Goal: Information Seeking & Learning: Learn about a topic

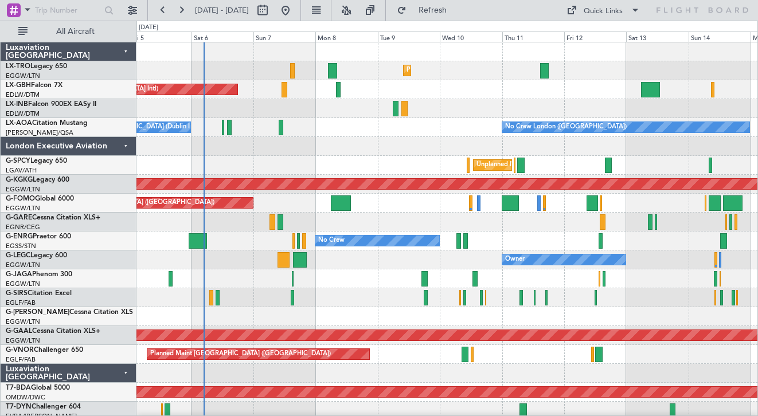
click at [384, 143] on div at bounding box center [447, 146] width 621 height 19
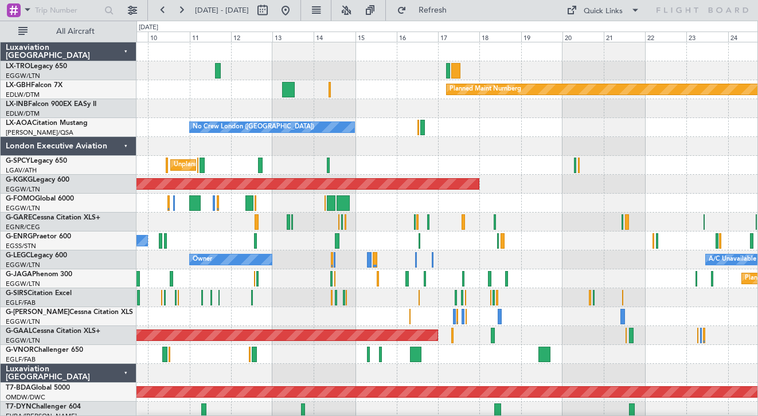
click at [312, 259] on div "Owner A/C Unavailable [GEOGRAPHIC_DATA] ([GEOGRAPHIC_DATA])" at bounding box center [447, 260] width 621 height 19
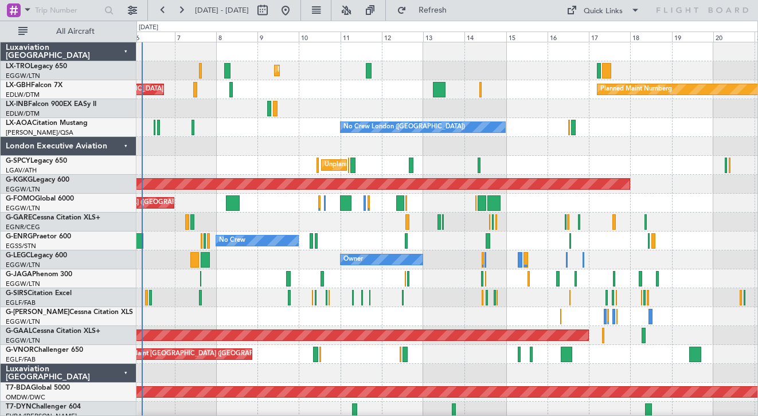
click at [493, 263] on div "Owner A/C Unavailable [GEOGRAPHIC_DATA] ([GEOGRAPHIC_DATA])" at bounding box center [447, 260] width 621 height 19
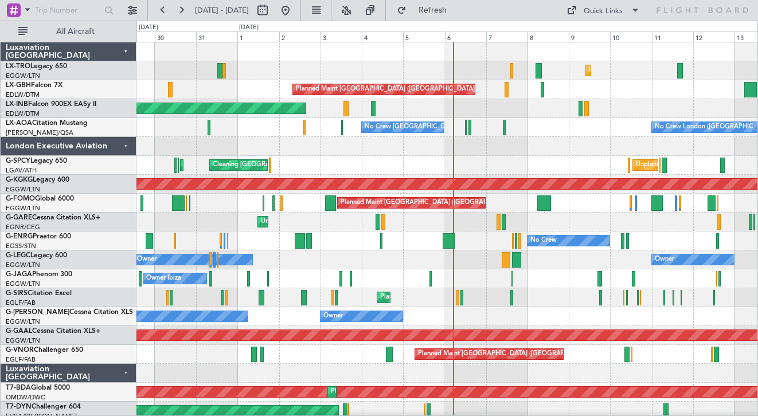
click at [473, 264] on div "Owner Owner" at bounding box center [447, 260] width 621 height 19
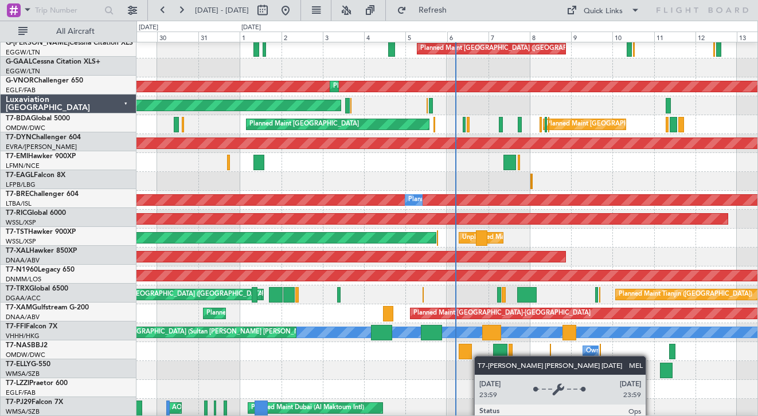
scroll to position [397, 0]
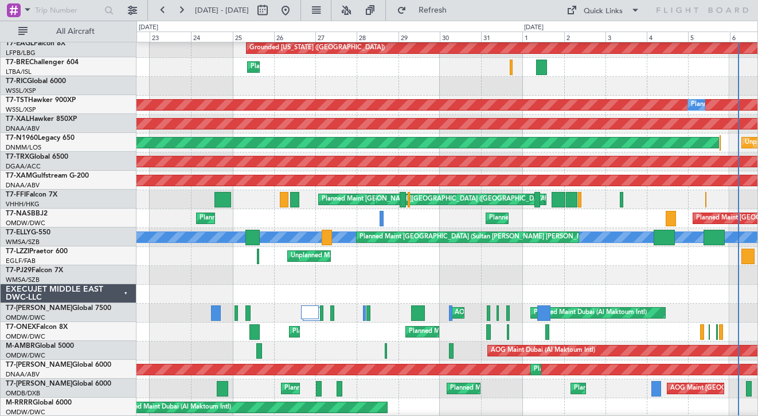
click at [586, 259] on div "Unplanned Maint [GEOGRAPHIC_DATA] ([GEOGRAPHIC_DATA]) Owner" at bounding box center [447, 256] width 621 height 19
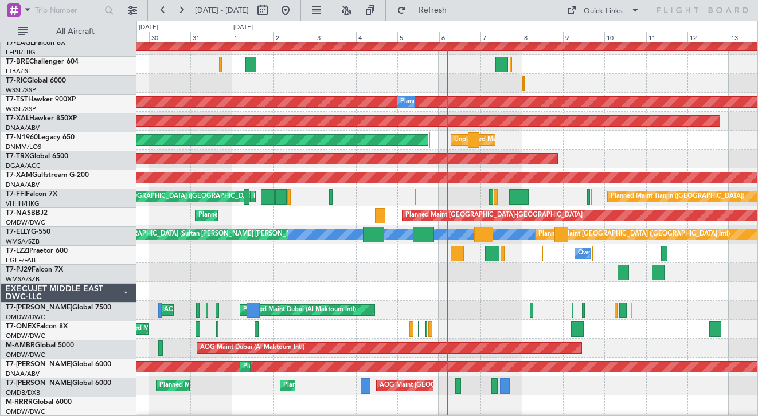
click at [413, 260] on div "Owner Unplanned Maint [GEOGRAPHIC_DATA] ([GEOGRAPHIC_DATA])" at bounding box center [447, 253] width 621 height 19
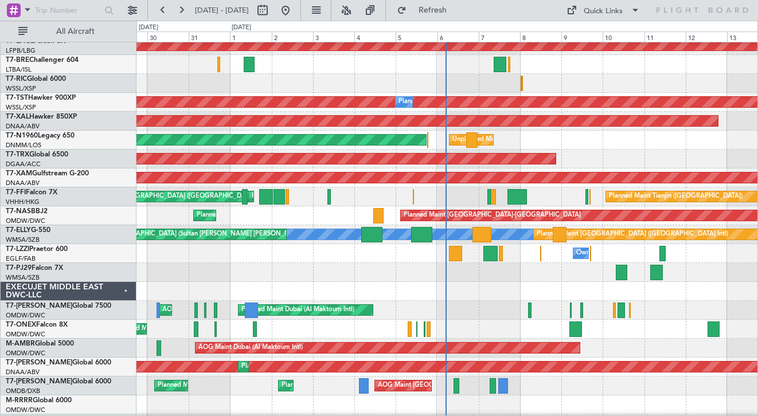
click at [513, 266] on div at bounding box center [447, 272] width 621 height 19
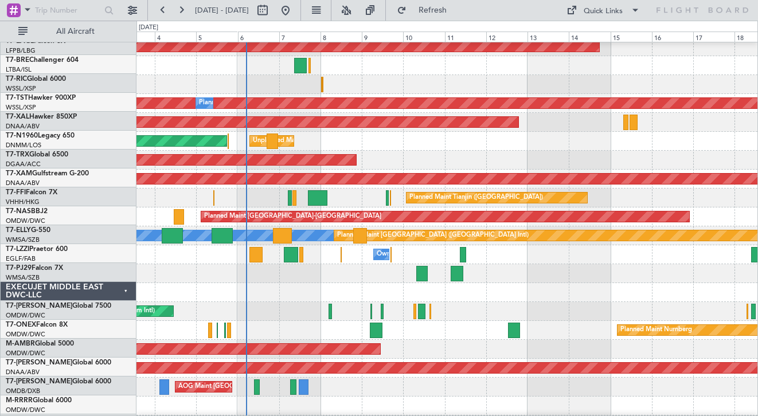
scroll to position [403, 0]
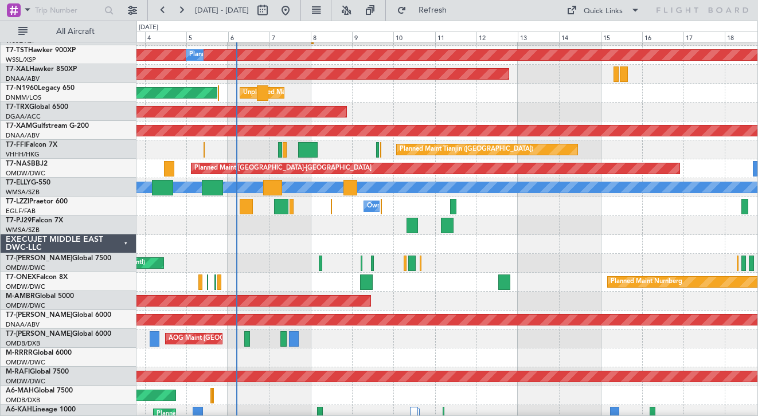
click at [609, 223] on div at bounding box center [447, 225] width 621 height 19
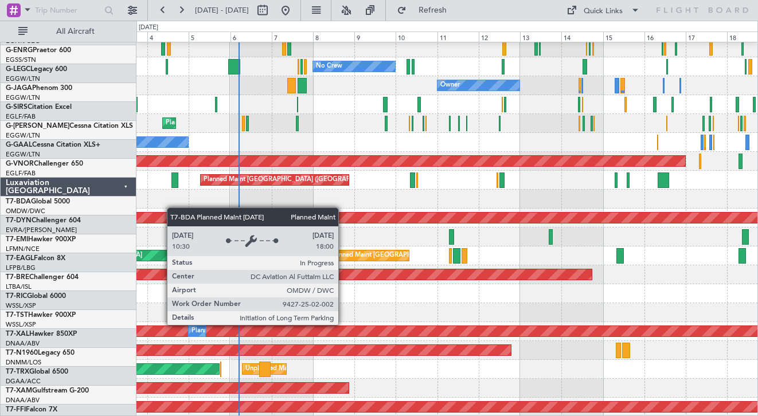
scroll to position [139, 0]
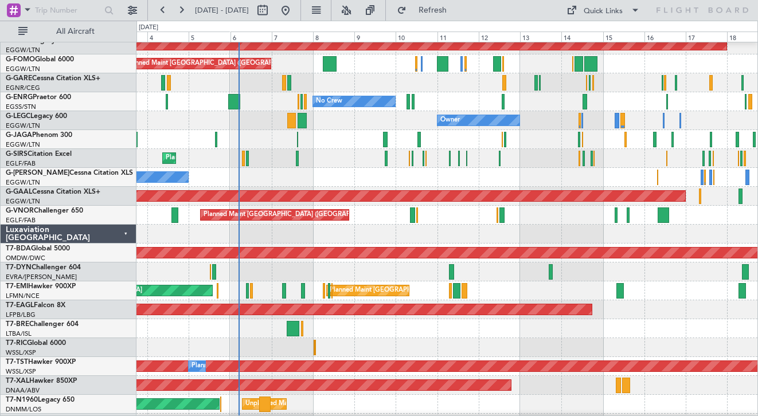
click at [124, 232] on div "Luxaviation [GEOGRAPHIC_DATA]" at bounding box center [69, 234] width 136 height 19
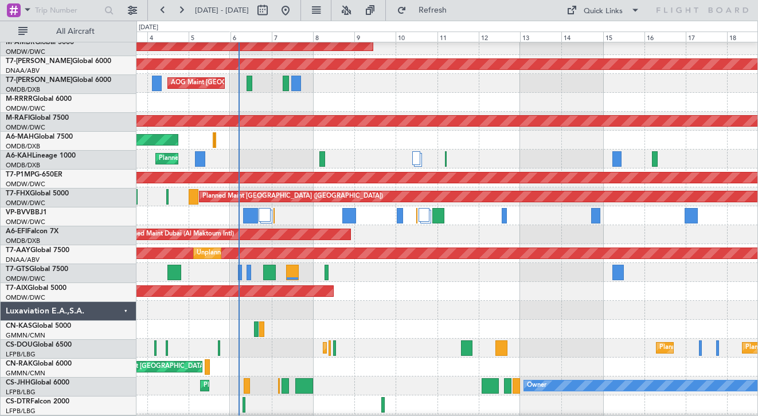
scroll to position [404, 0]
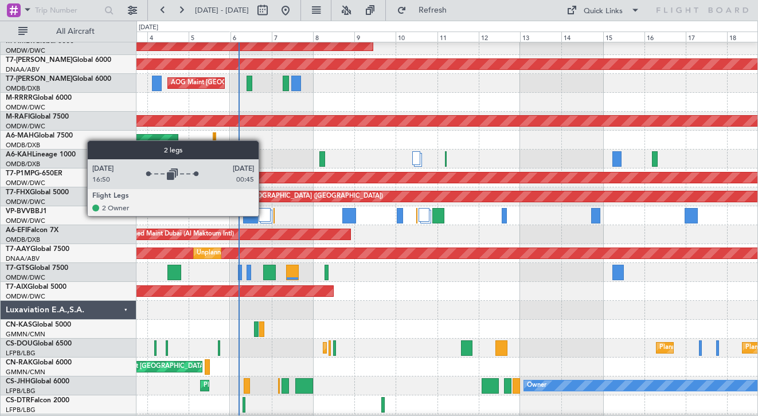
click at [264, 216] on div at bounding box center [265, 215] width 12 height 14
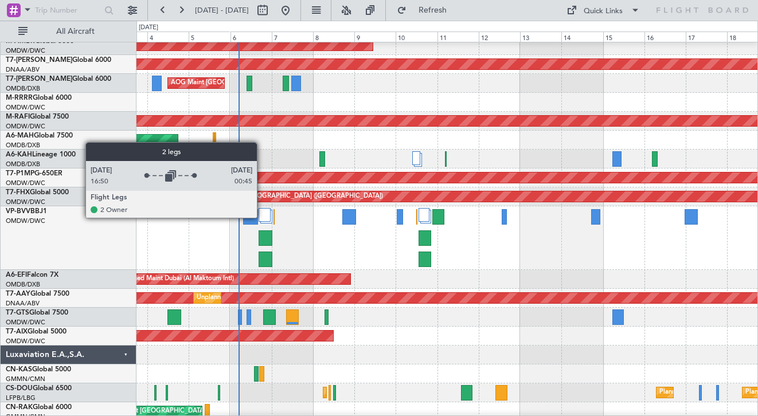
click at [262, 217] on div at bounding box center [265, 215] width 12 height 14
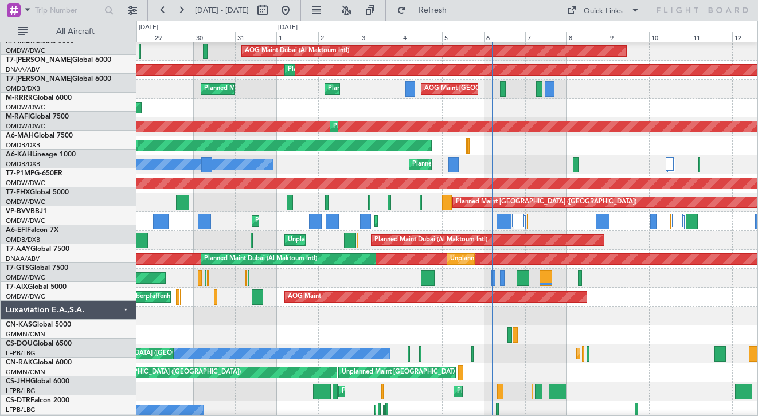
scroll to position [396, 0]
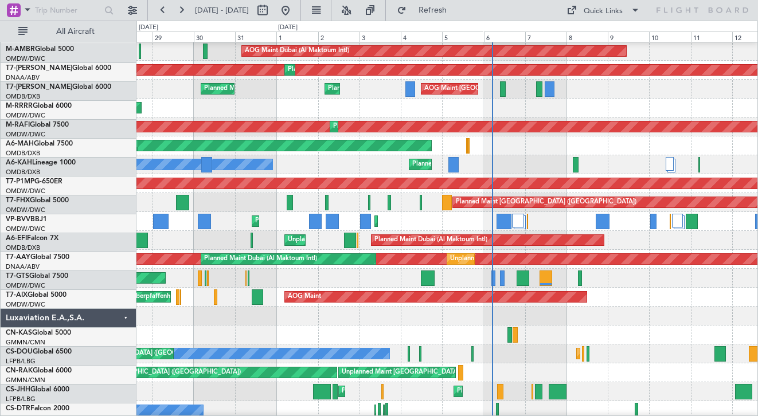
click at [448, 224] on div "Planned Maint Dubai (Al Maktoum Intl) Planned Maint [GEOGRAPHIC_DATA] (Al Makto…" at bounding box center [447, 221] width 621 height 19
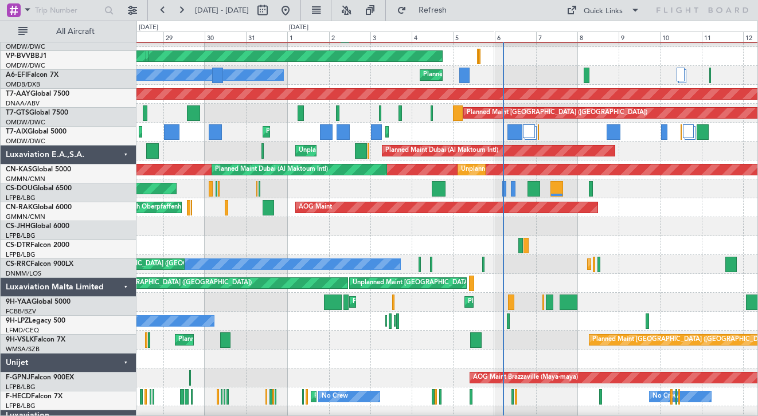
scroll to position [560, 0]
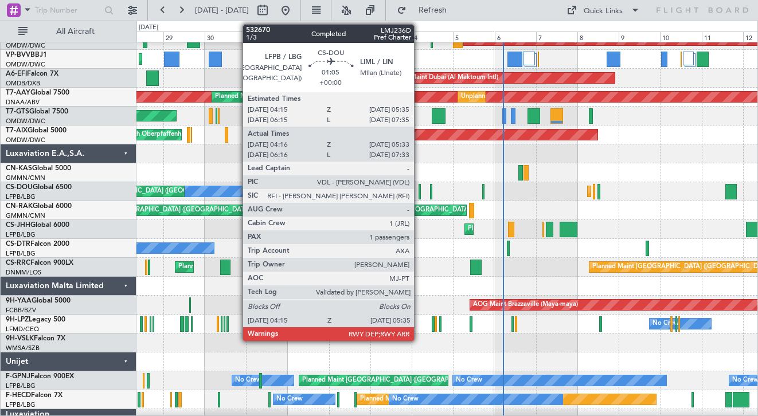
click at [419, 190] on div at bounding box center [420, 191] width 3 height 15
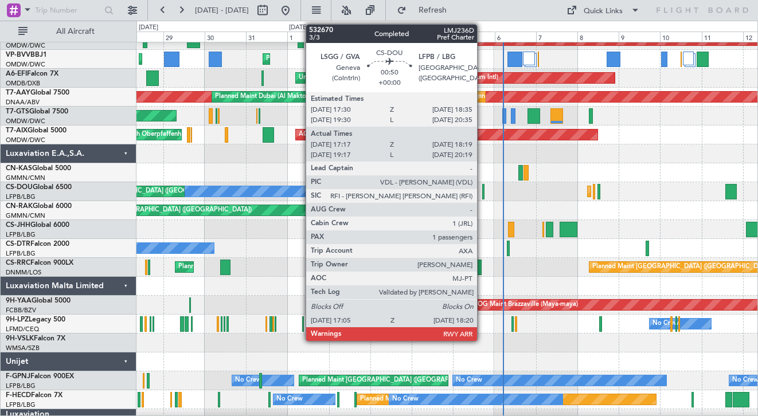
click at [482, 194] on div at bounding box center [483, 191] width 2 height 15
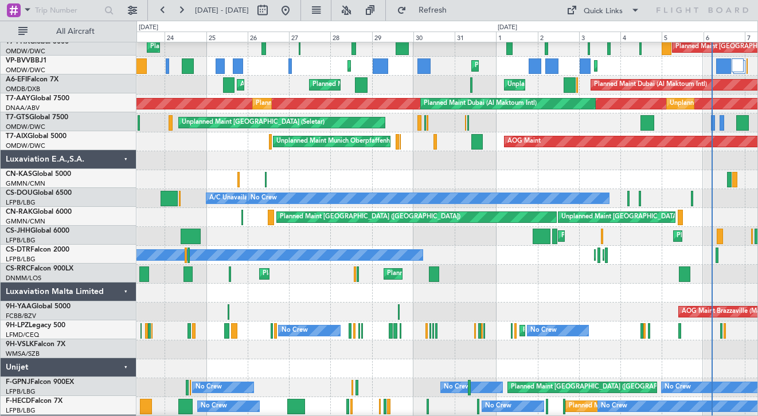
scroll to position [554, 0]
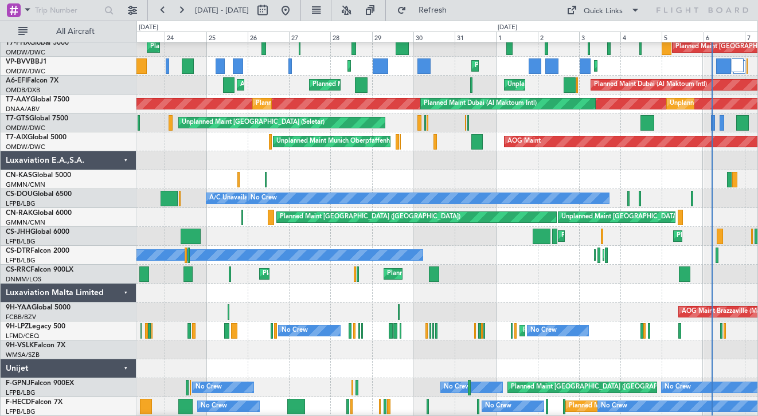
click at [532, 290] on div at bounding box center [447, 293] width 621 height 19
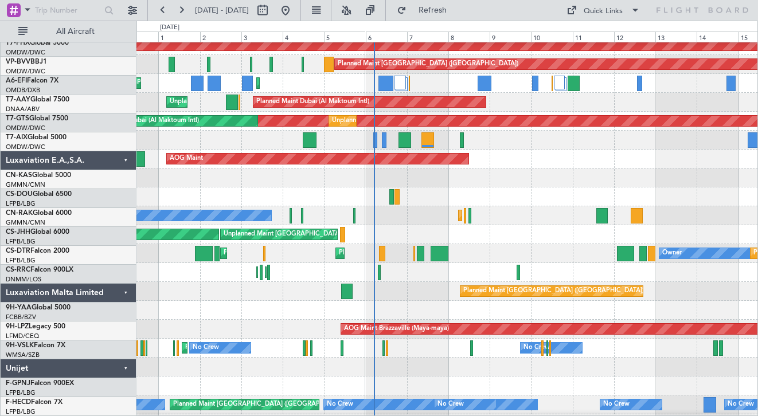
scroll to position [523, 0]
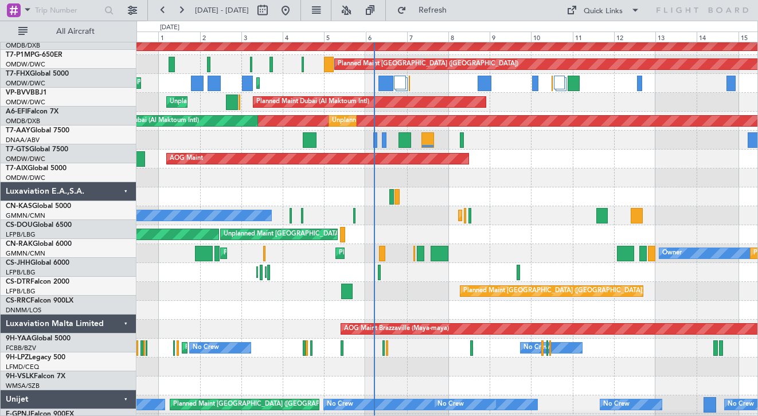
click at [281, 320] on div at bounding box center [447, 310] width 621 height 19
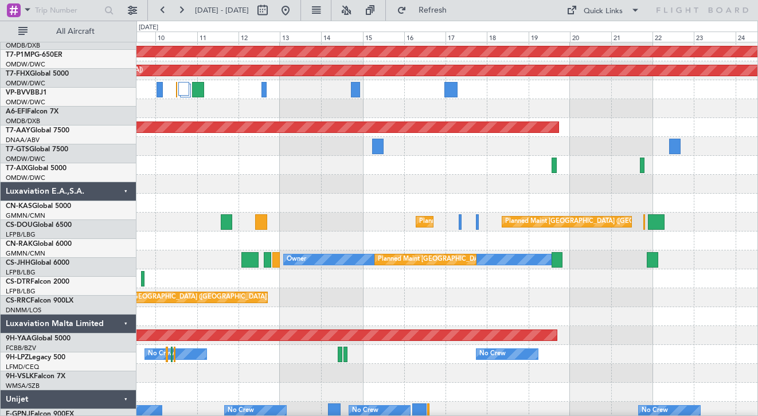
scroll to position [522, 0]
click at [199, 322] on div at bounding box center [447, 316] width 621 height 19
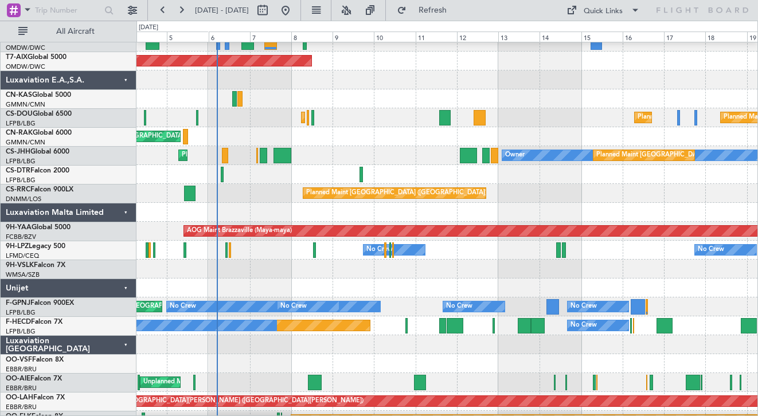
scroll to position [633, 0]
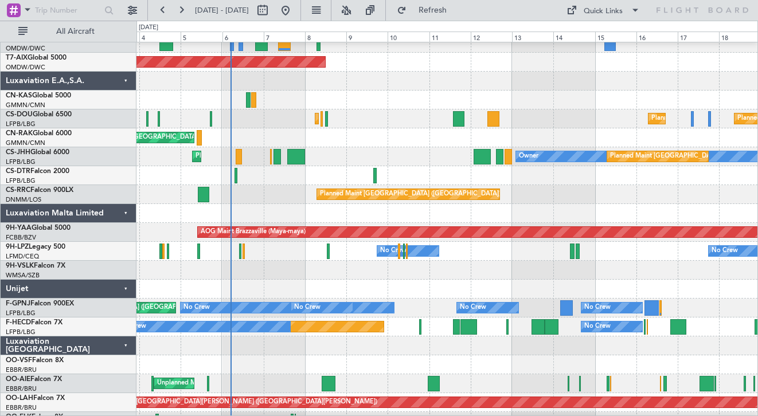
click at [625, 271] on div at bounding box center [447, 270] width 621 height 19
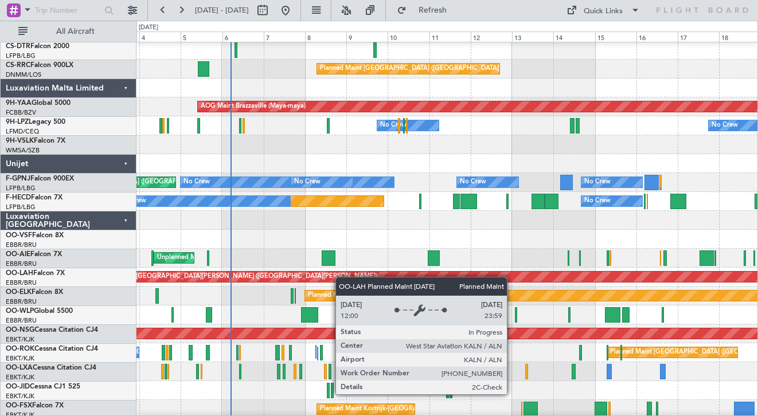
scroll to position [759, 0]
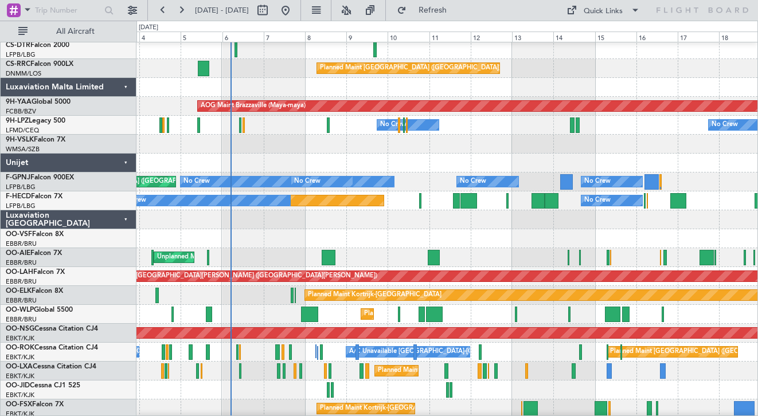
click at [125, 223] on div "Luxaviation [GEOGRAPHIC_DATA]" at bounding box center [69, 220] width 136 height 19
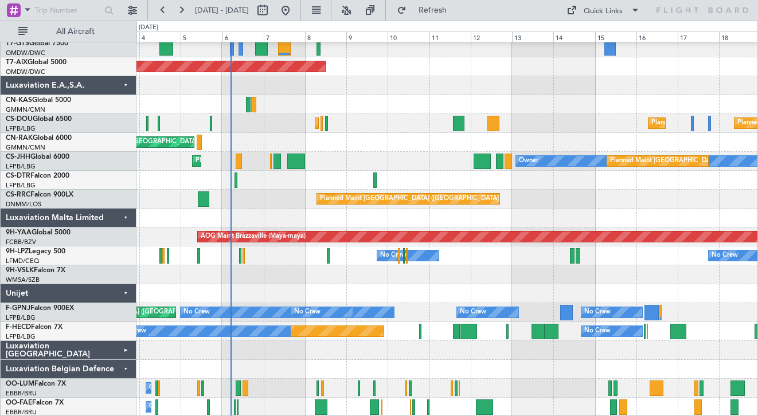
click at [128, 370] on div "Luxaviation Belgian Defence" at bounding box center [69, 369] width 136 height 19
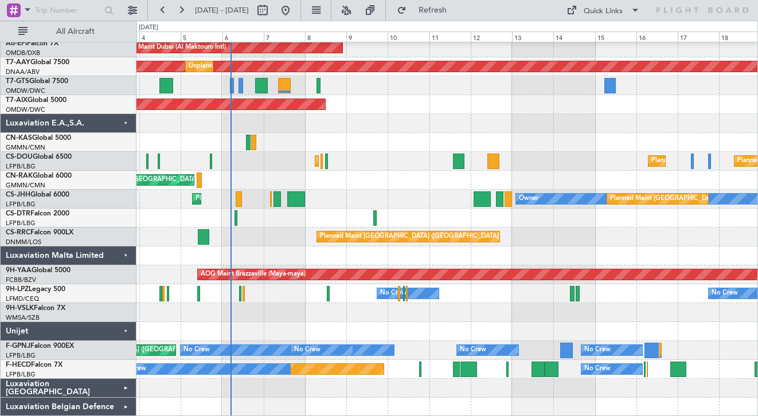
click at [123, 332] on div "Unijet" at bounding box center [69, 331] width 136 height 19
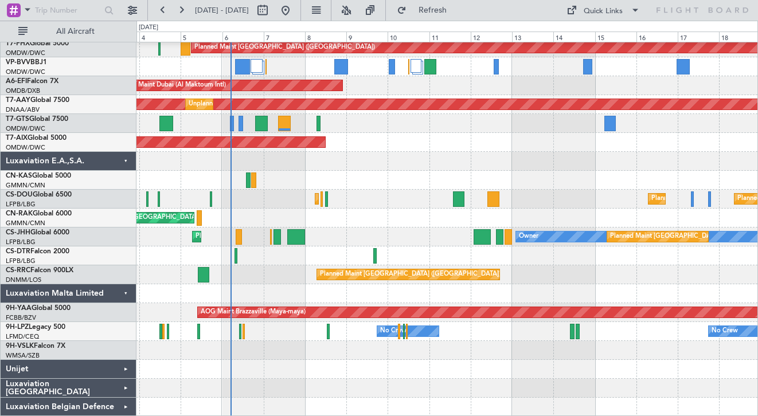
click at [123, 295] on div "Luxaviation Malta Limited" at bounding box center [69, 294] width 136 height 19
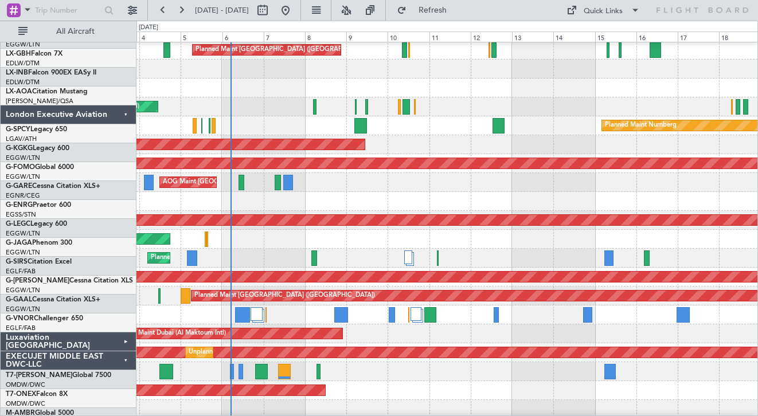
scroll to position [0, 0]
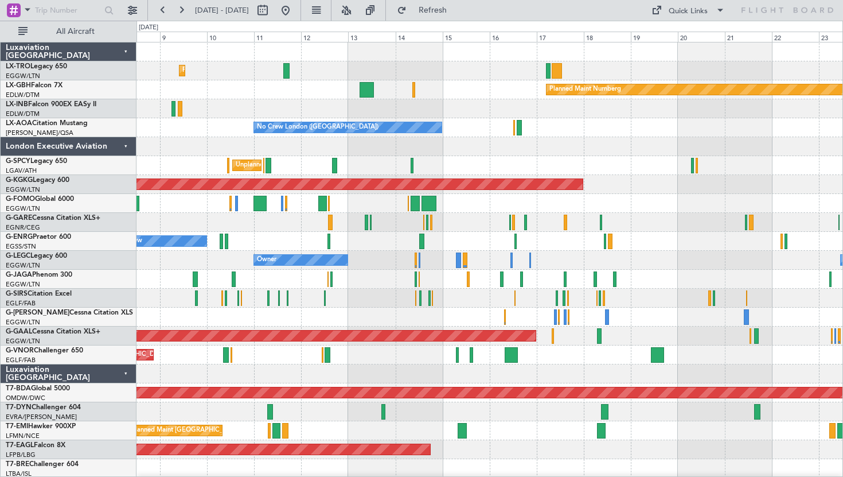
click at [525, 174] on div "Unplanned Maint [GEOGRAPHIC_DATA] ([PERSON_NAME] Intl)" at bounding box center [490, 165] width 706 height 19
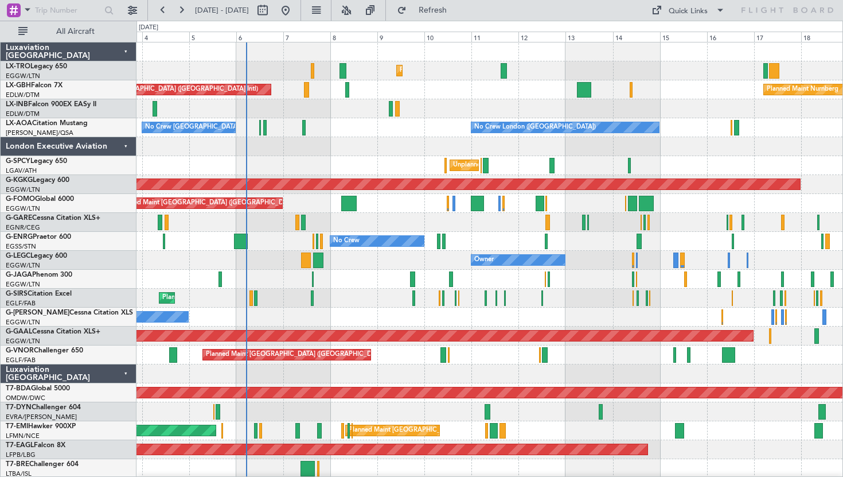
click at [126, 375] on div "Luxaviation [GEOGRAPHIC_DATA]" at bounding box center [69, 373] width 136 height 19
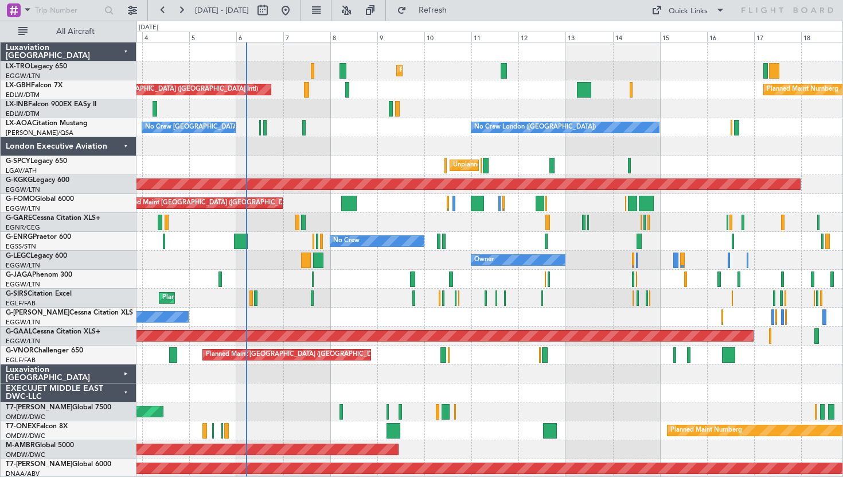
click at [124, 402] on div "EXECUJET MIDDLE EAST DWC-LLC" at bounding box center [69, 392] width 136 height 19
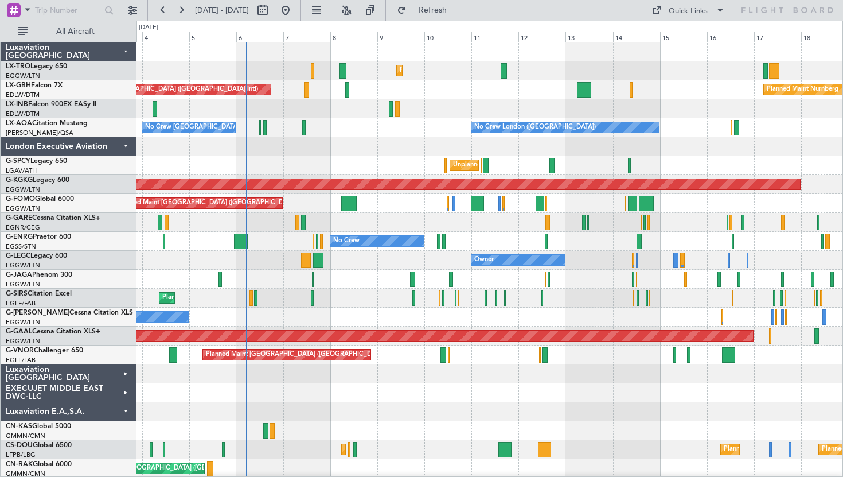
click at [126, 408] on div "Luxaviation E.A.,S.A." at bounding box center [69, 411] width 136 height 19
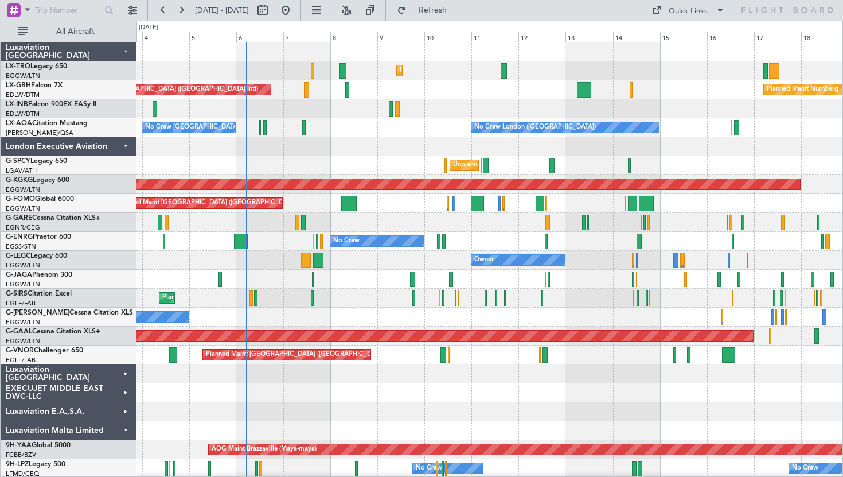
click at [126, 429] on div "Luxaviation Malta Limited" at bounding box center [69, 430] width 136 height 19
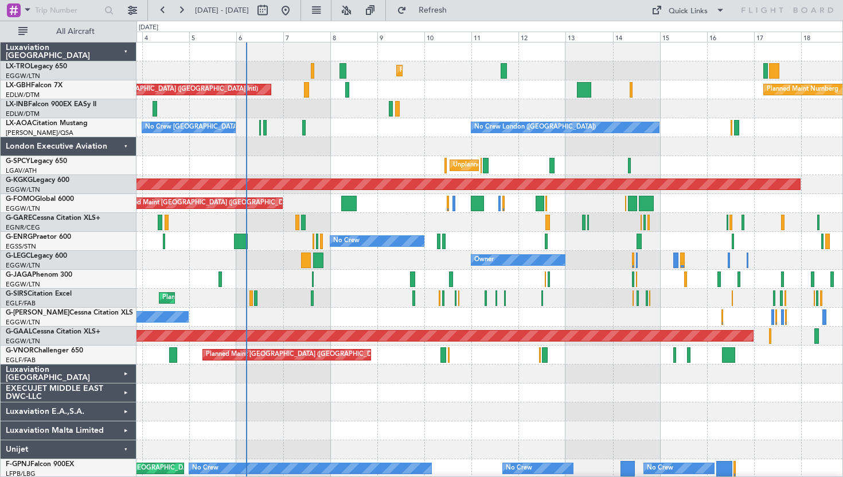
click at [127, 449] on div "Unijet" at bounding box center [69, 449] width 136 height 19
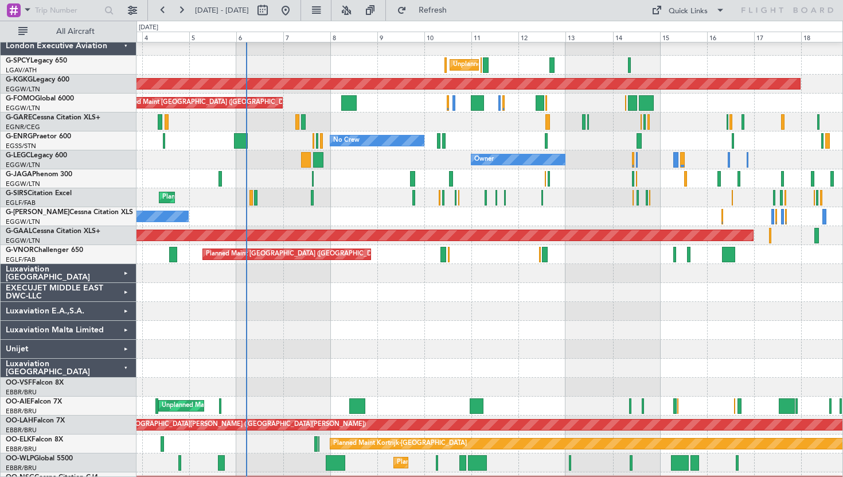
click at [122, 370] on div "Luxaviation [GEOGRAPHIC_DATA]" at bounding box center [69, 368] width 136 height 19
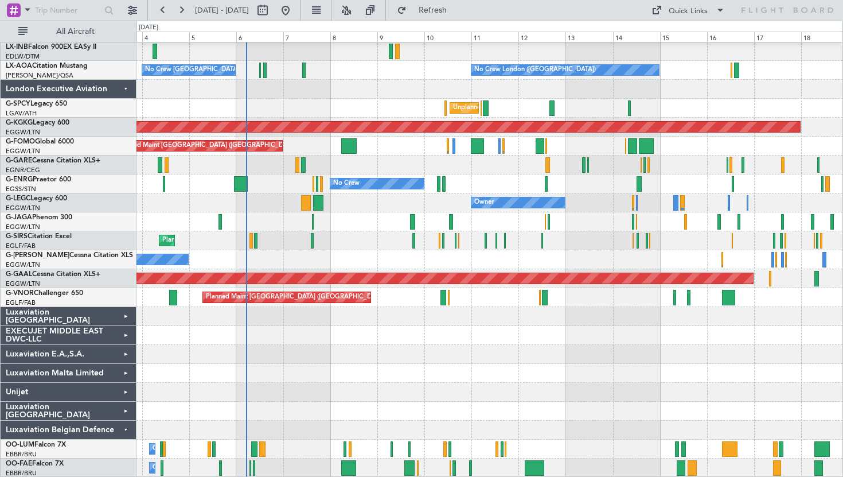
click at [120, 430] on div "Luxaviation Belgian Defence" at bounding box center [69, 429] width 136 height 19
